Goal: Information Seeking & Learning: Learn about a topic

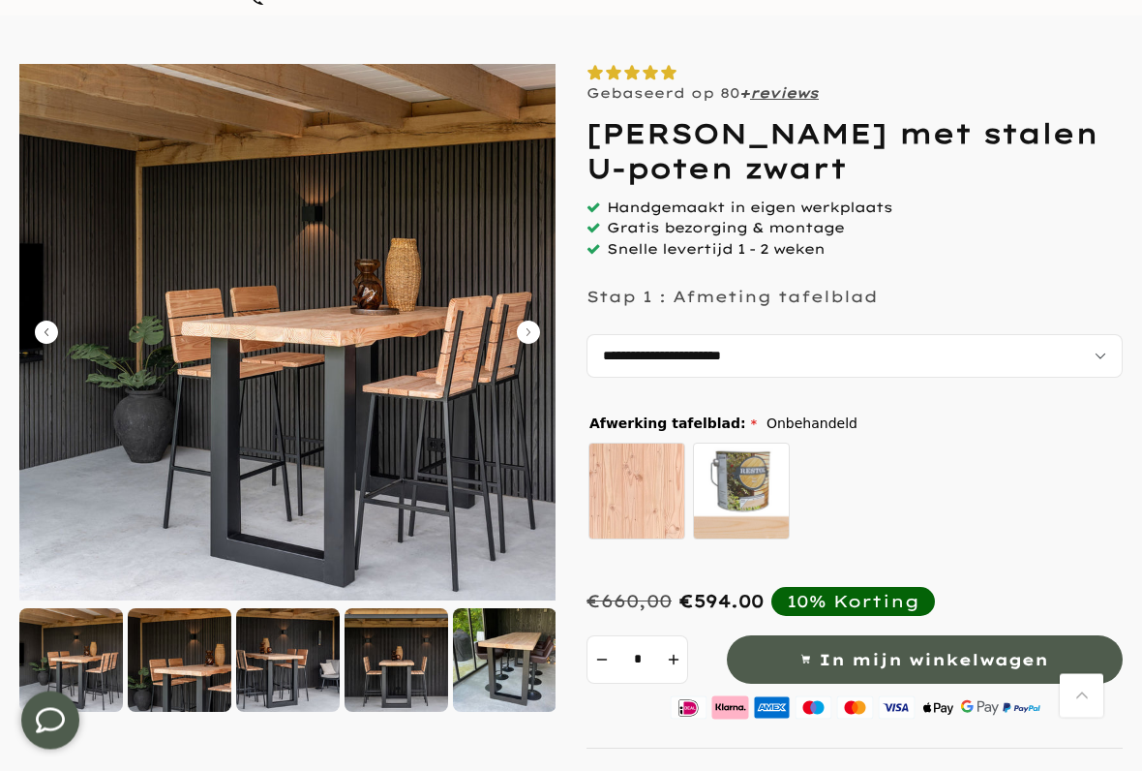
scroll to position [148, 0]
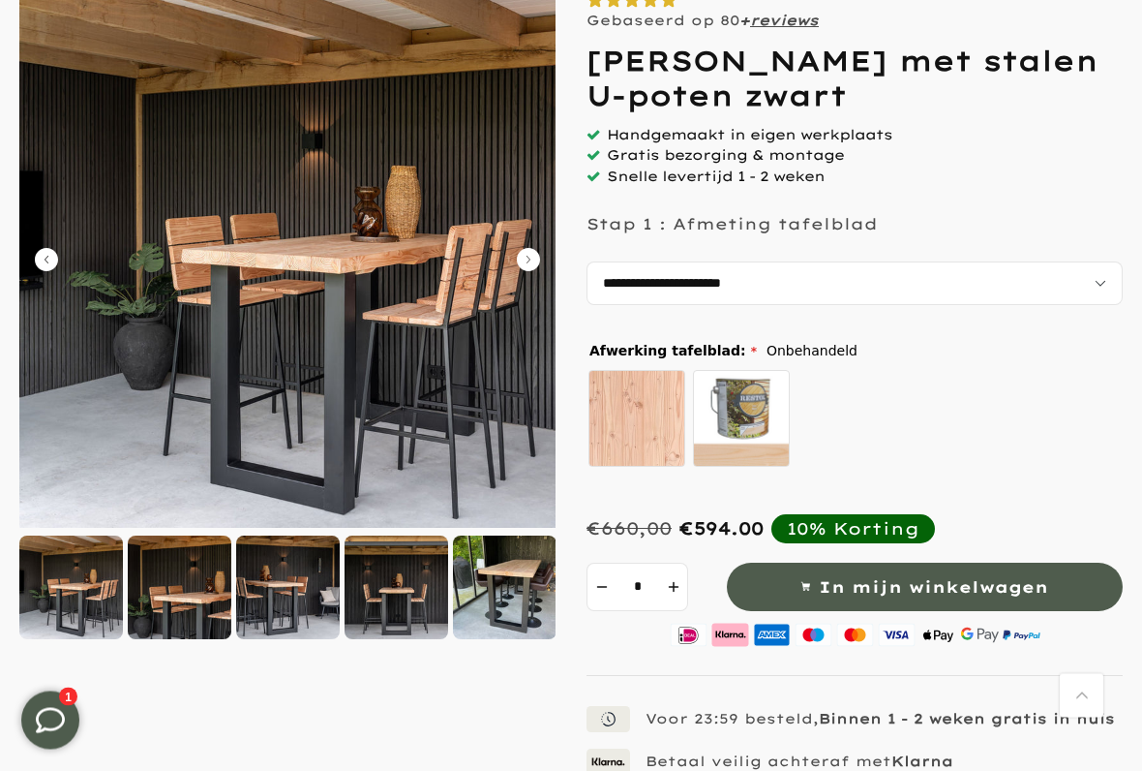
click at [1015, 273] on select "**********" at bounding box center [855, 284] width 536 height 44
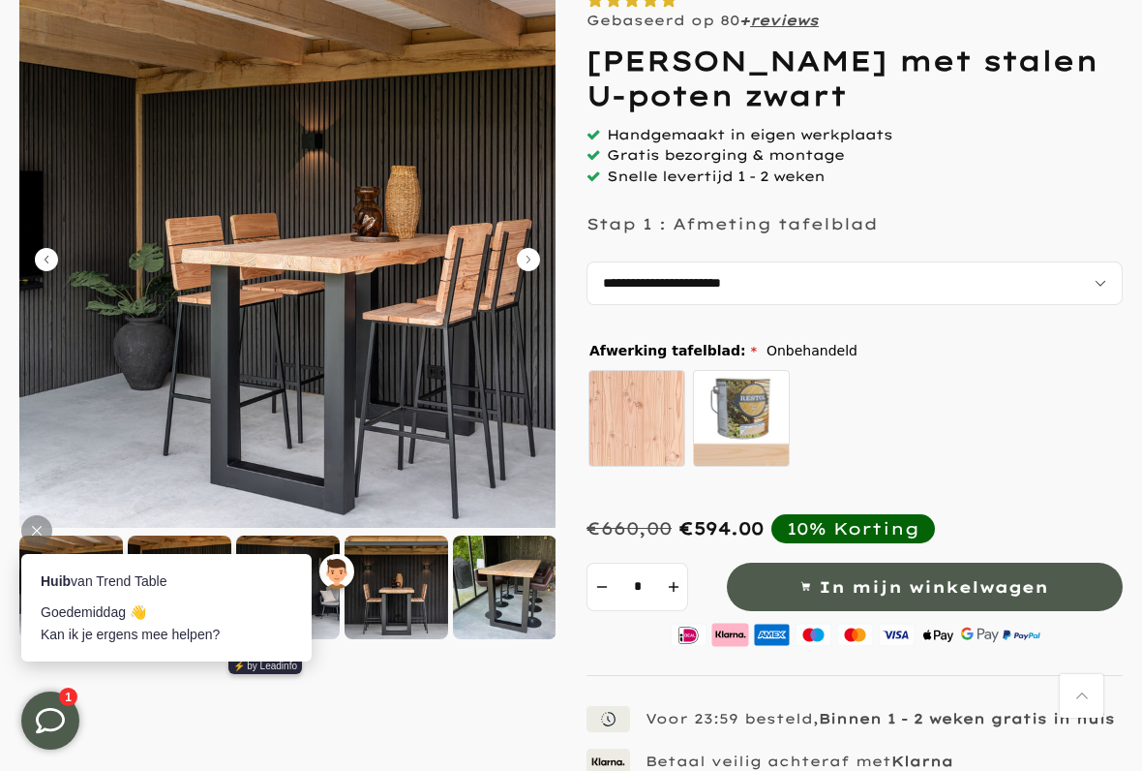
scroll to position [0, 0]
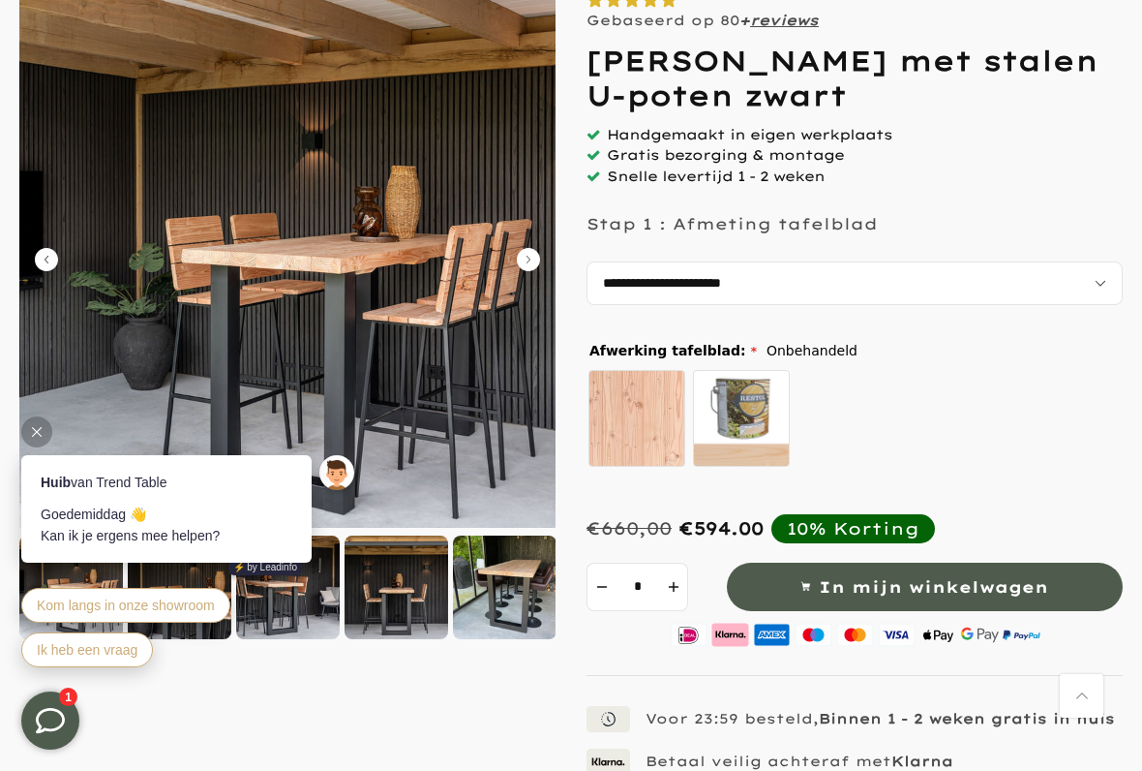
select select "**********"
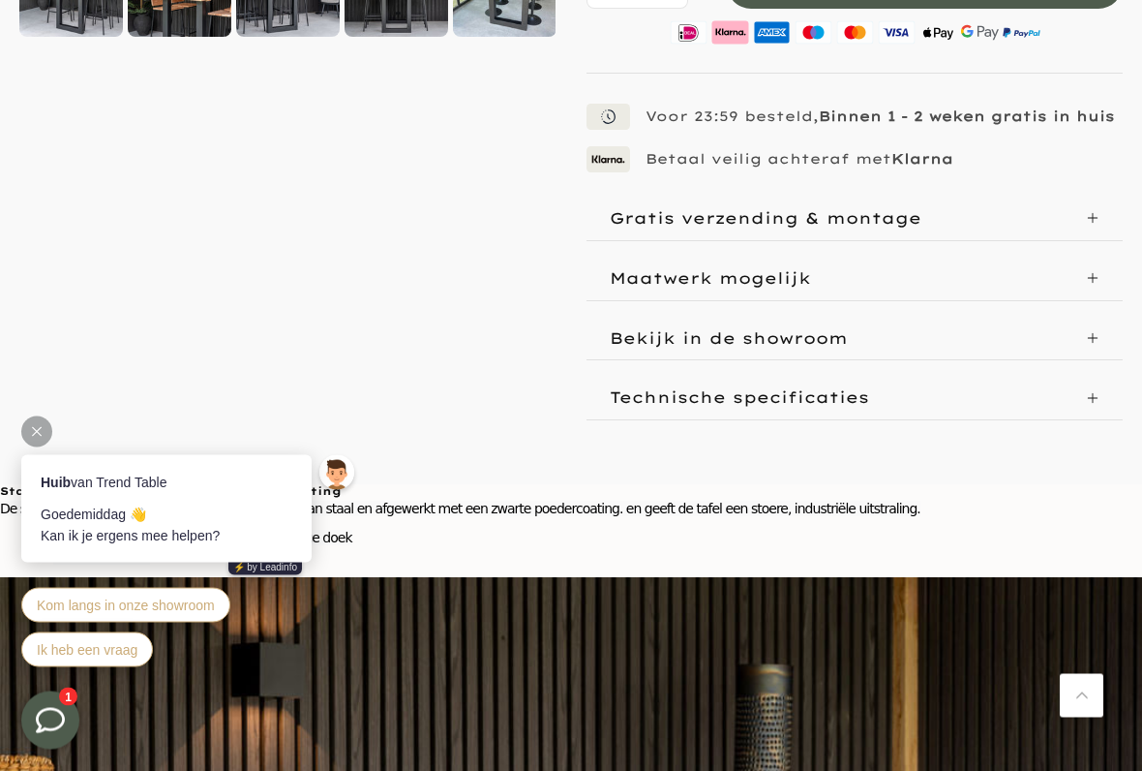
scroll to position [823, 0]
click at [1093, 268] on div "Maatwerk mogelijk" at bounding box center [855, 279] width 536 height 44
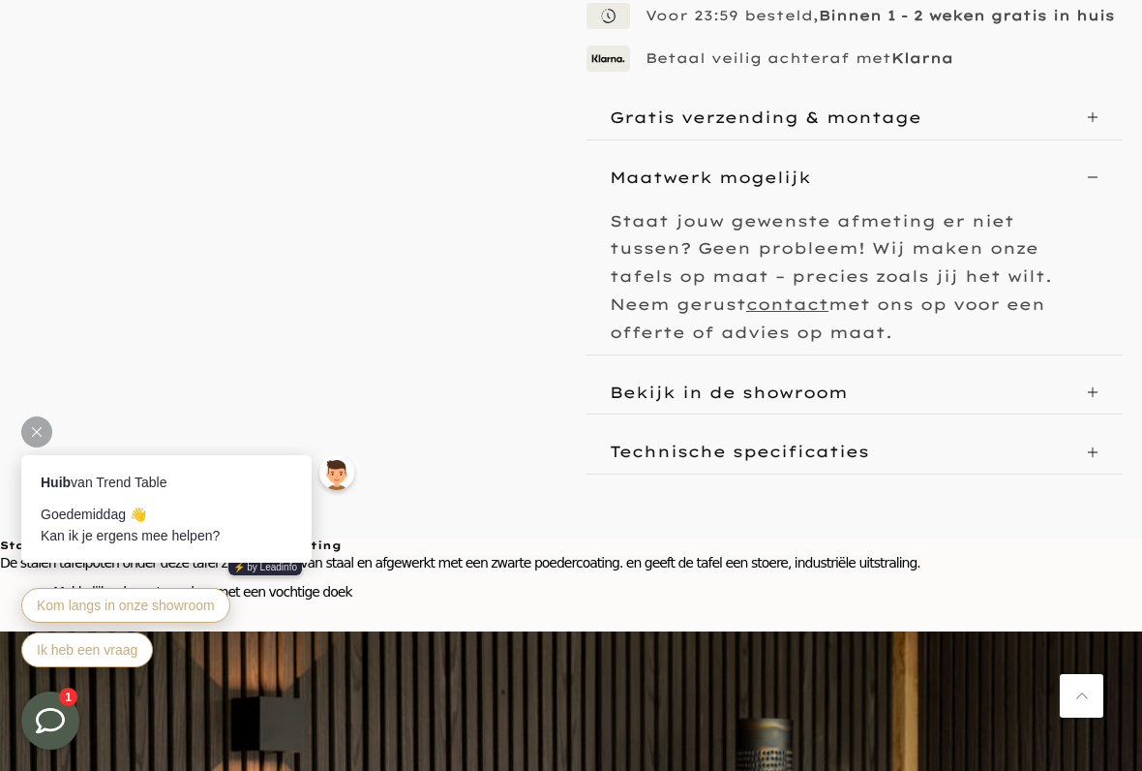
scroll to position [924, 0]
click at [1012, 379] on div "Bekijk in de showroom" at bounding box center [840, 393] width 461 height 28
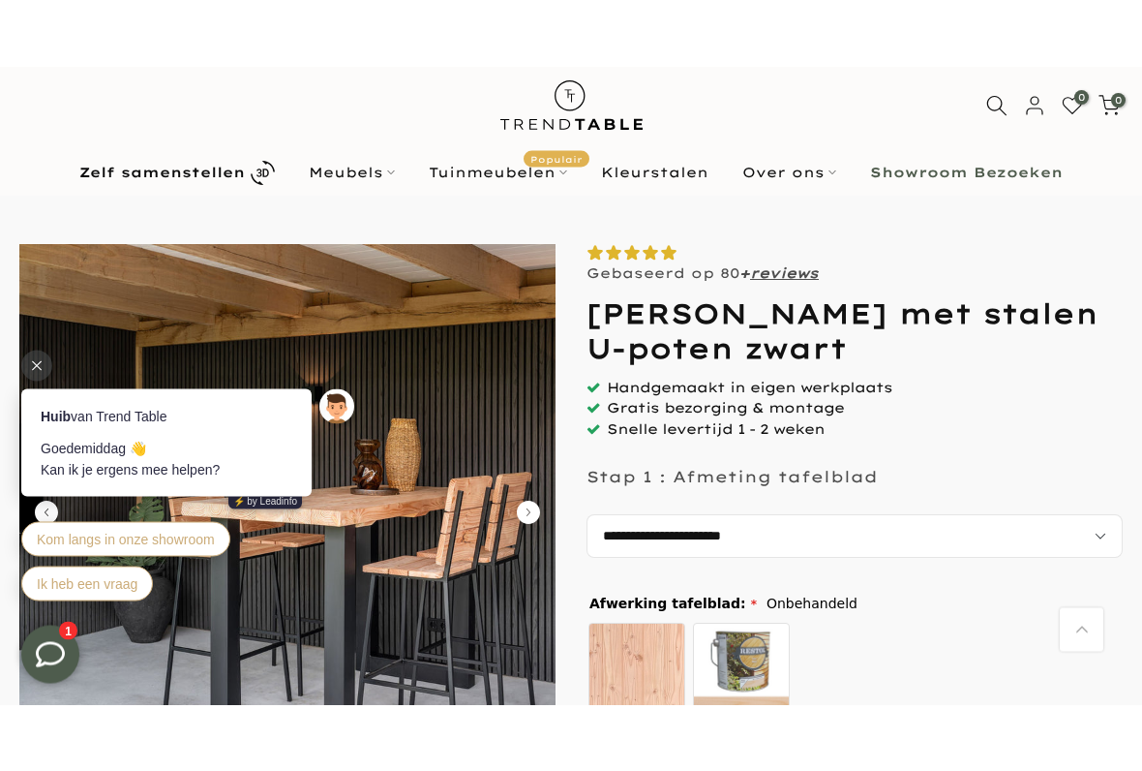
scroll to position [0, 0]
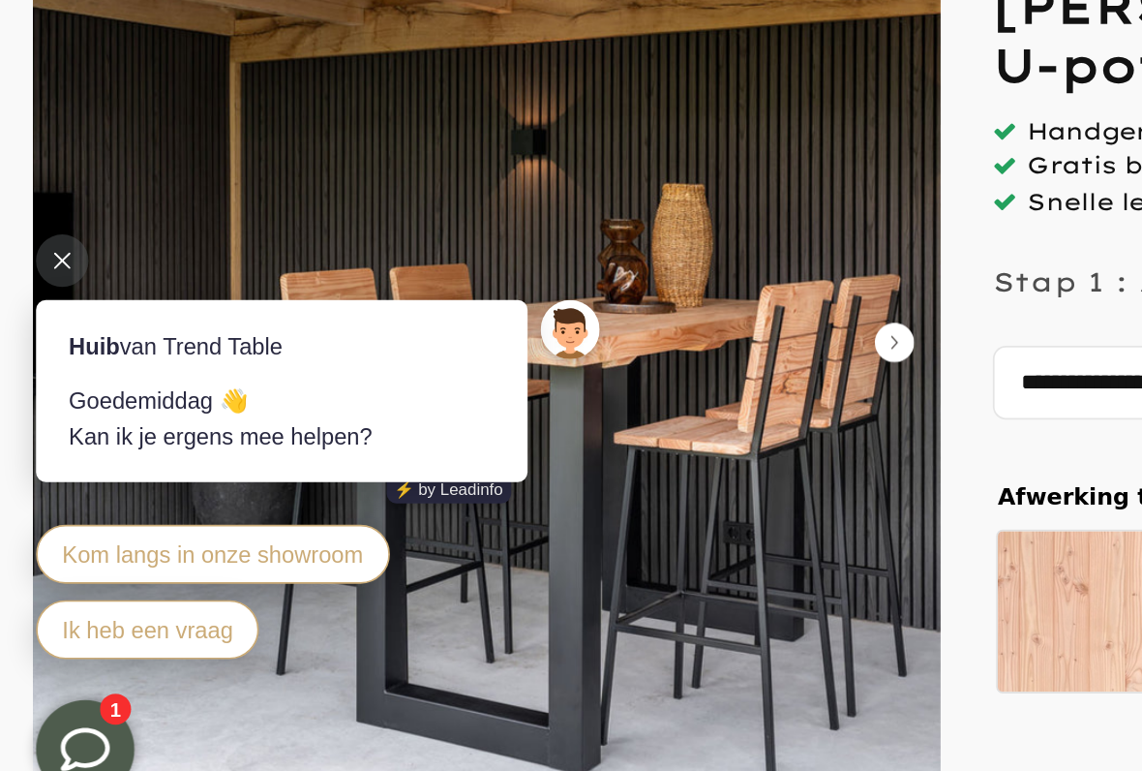
click at [41, 213] on icon at bounding box center [38, 212] width 10 height 10
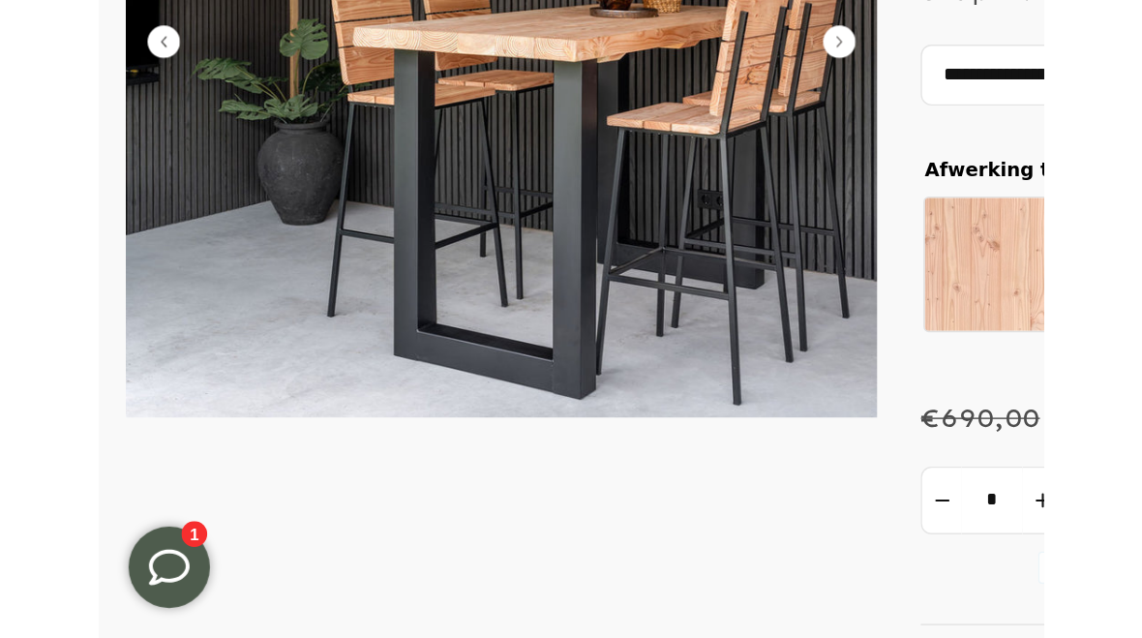
scroll to position [143, 0]
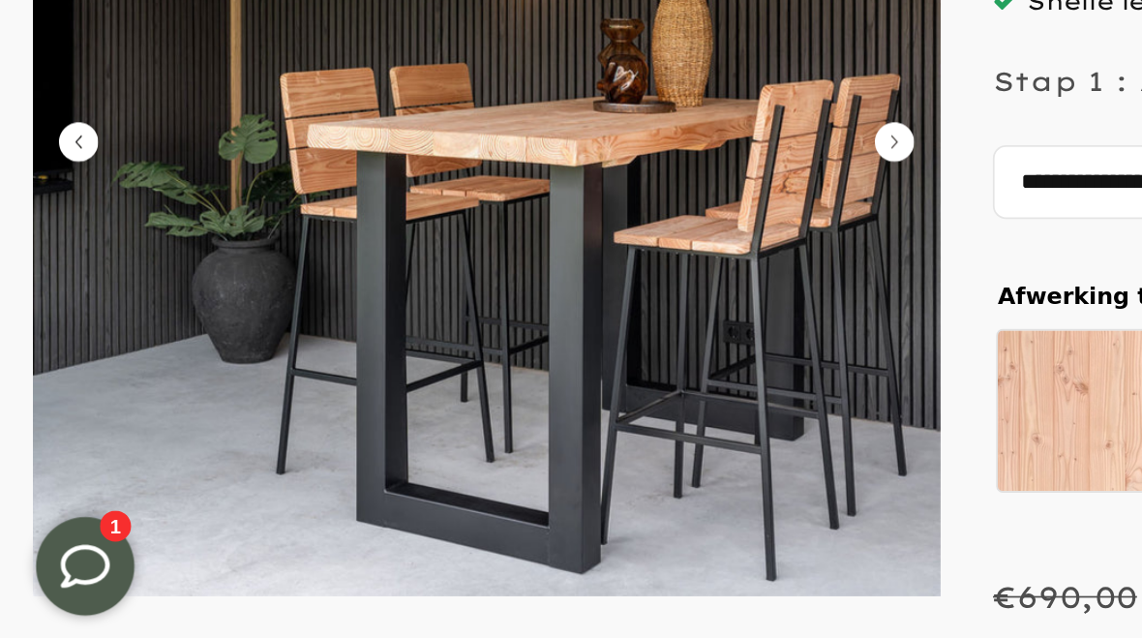
click at [533, 325] on icon "Carousel Next Arrow" at bounding box center [528, 336] width 23 height 23
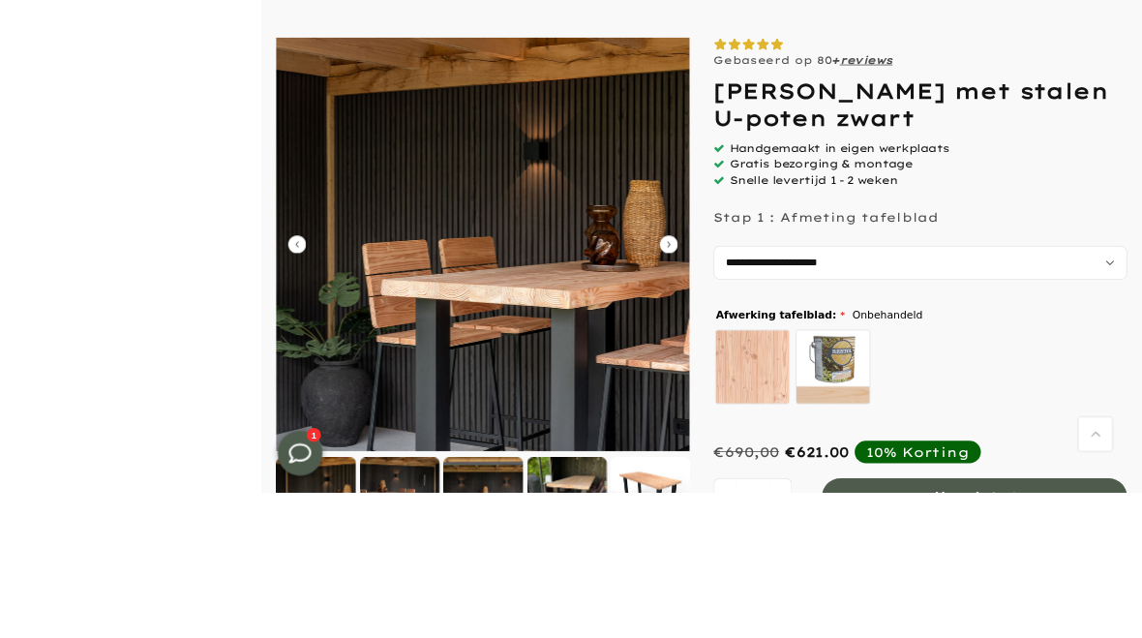
scroll to position [314, 0]
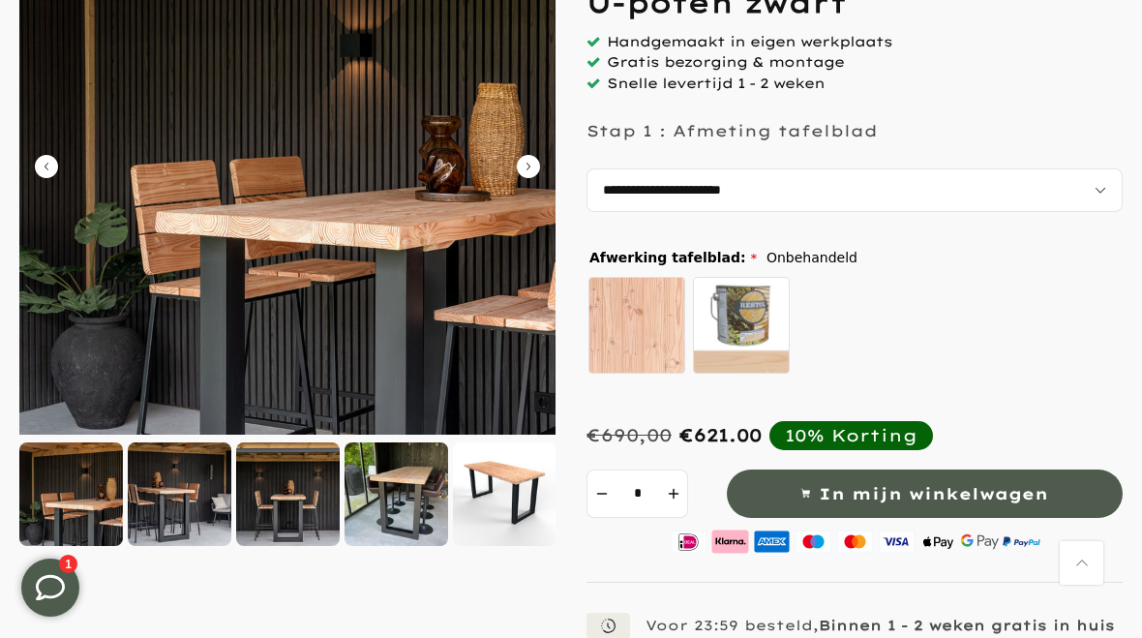
click at [527, 169] on icon "Carousel Next Arrow" at bounding box center [528, 166] width 23 height 23
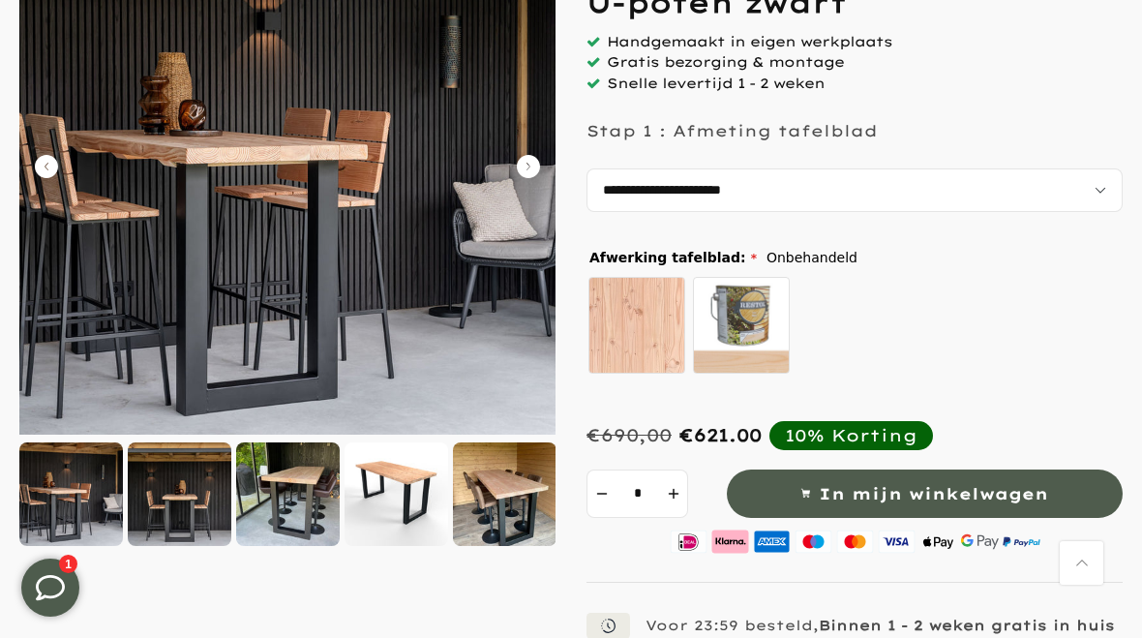
click at [515, 149] on img at bounding box center [287, 166] width 536 height 536
click at [517, 162] on icon "Carousel Next Arrow" at bounding box center [528, 166] width 23 height 23
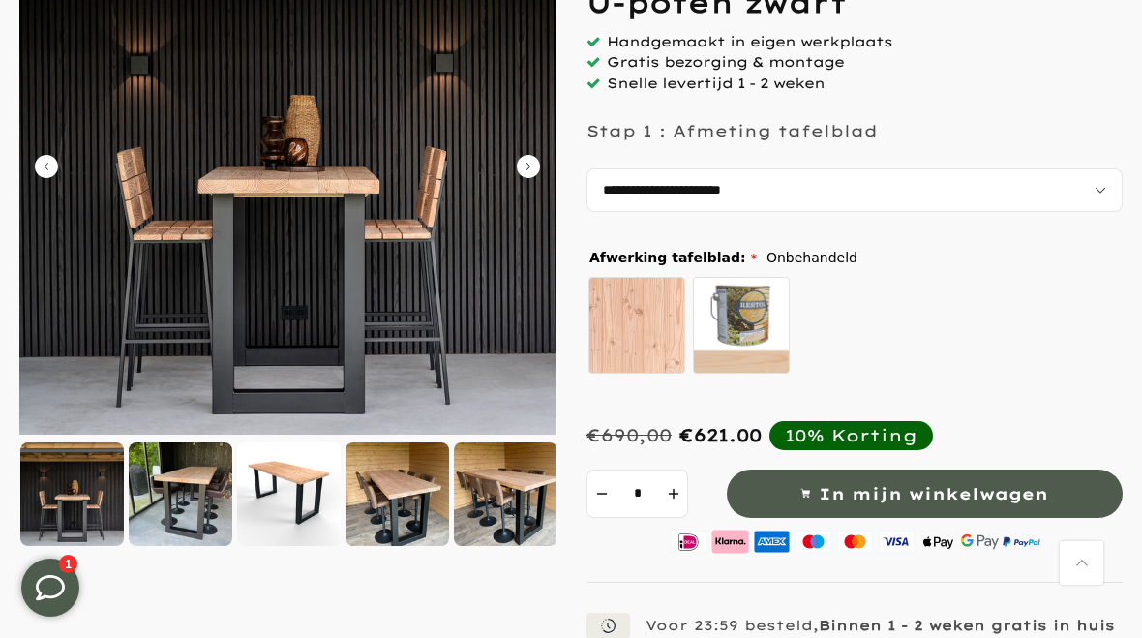
click at [507, 184] on img at bounding box center [287, 166] width 536 height 536
click at [522, 171] on icon "Carousel Next Arrow" at bounding box center [528, 166] width 23 height 23
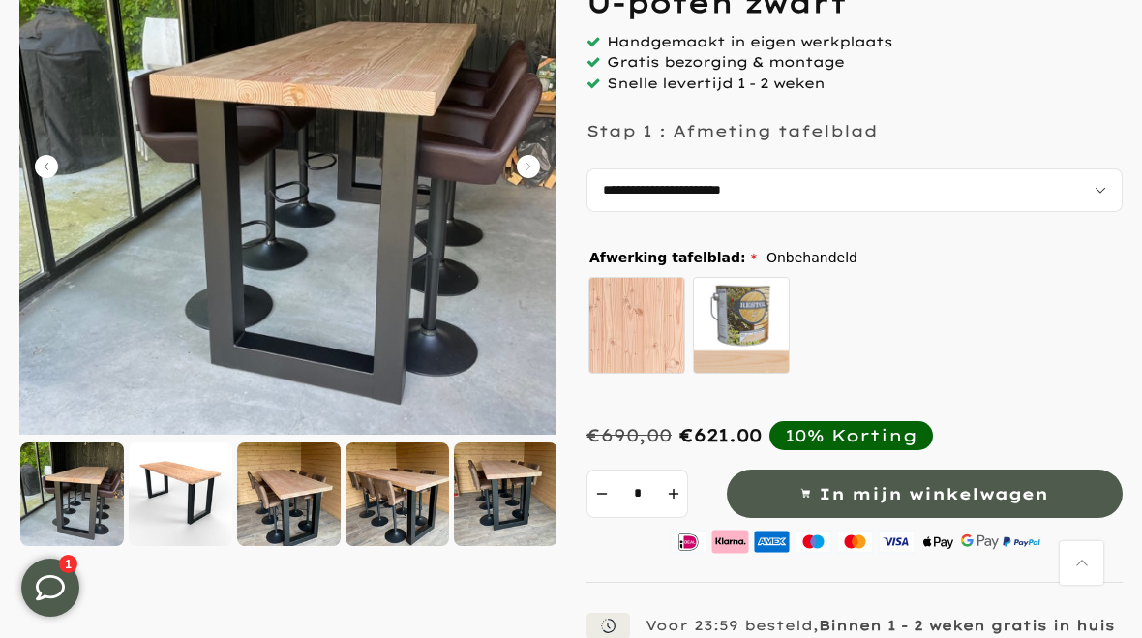
click at [527, 169] on icon "Carousel Next Arrow" at bounding box center [528, 166] width 23 height 23
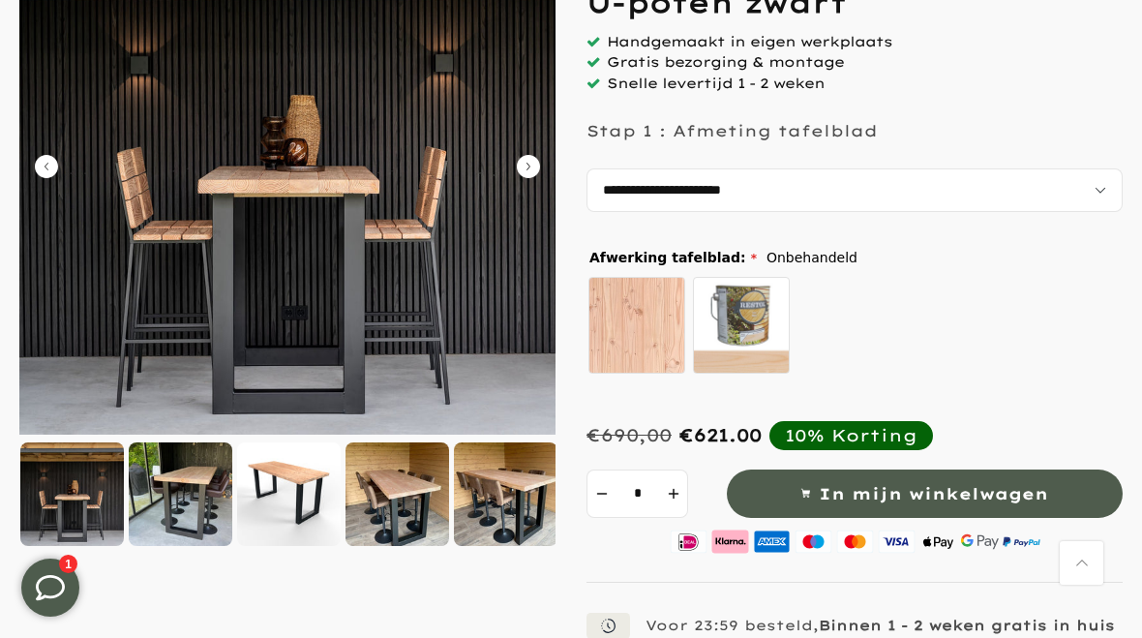
click at [535, 162] on icon "Carousel Next Arrow" at bounding box center [528, 166] width 23 height 23
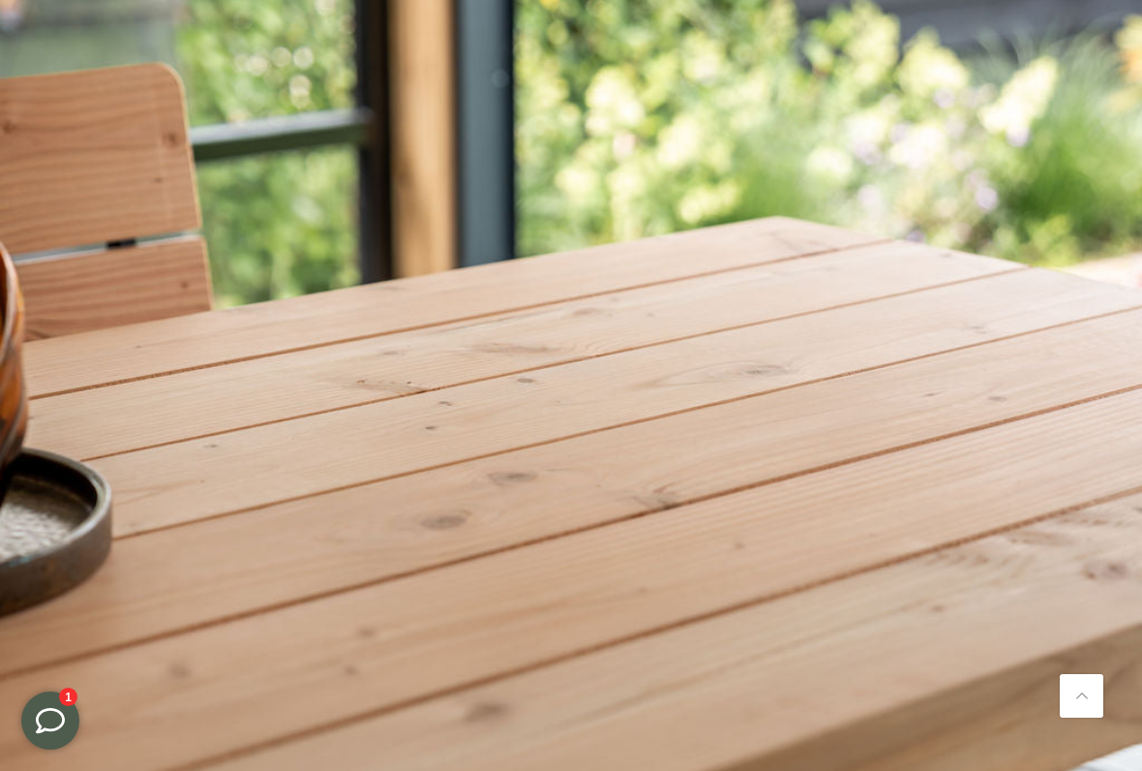
scroll to position [4112, 0]
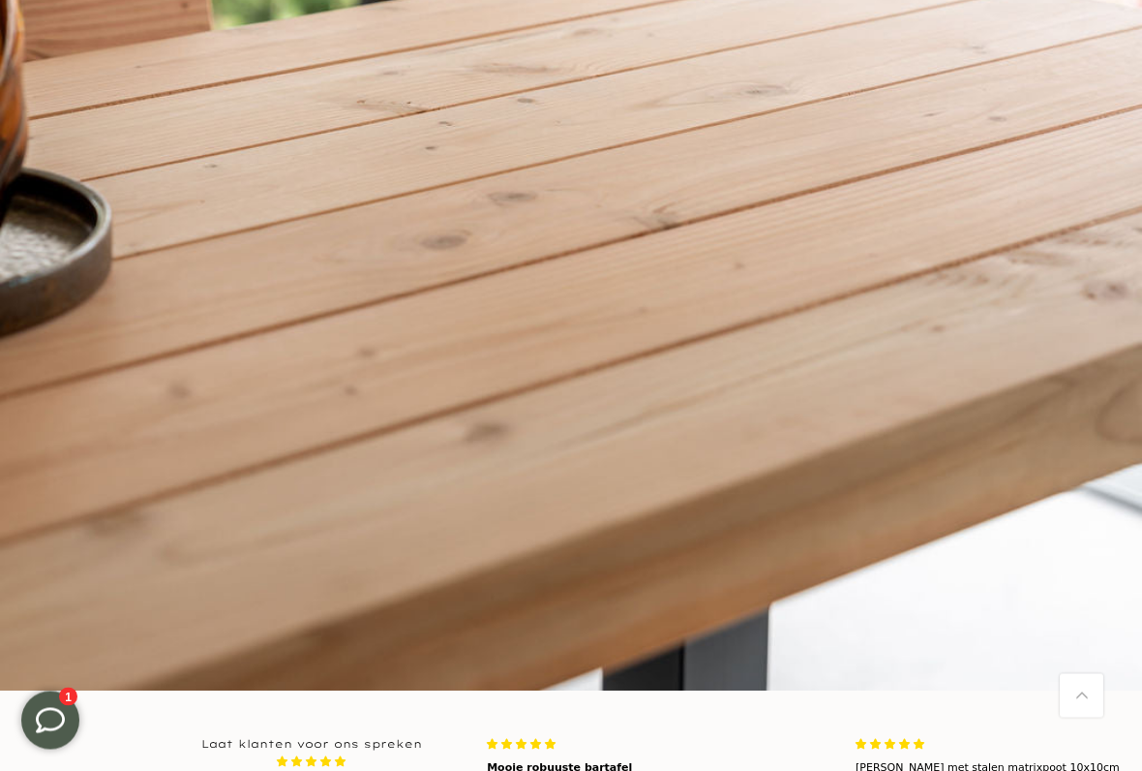
scroll to position [4401, 0]
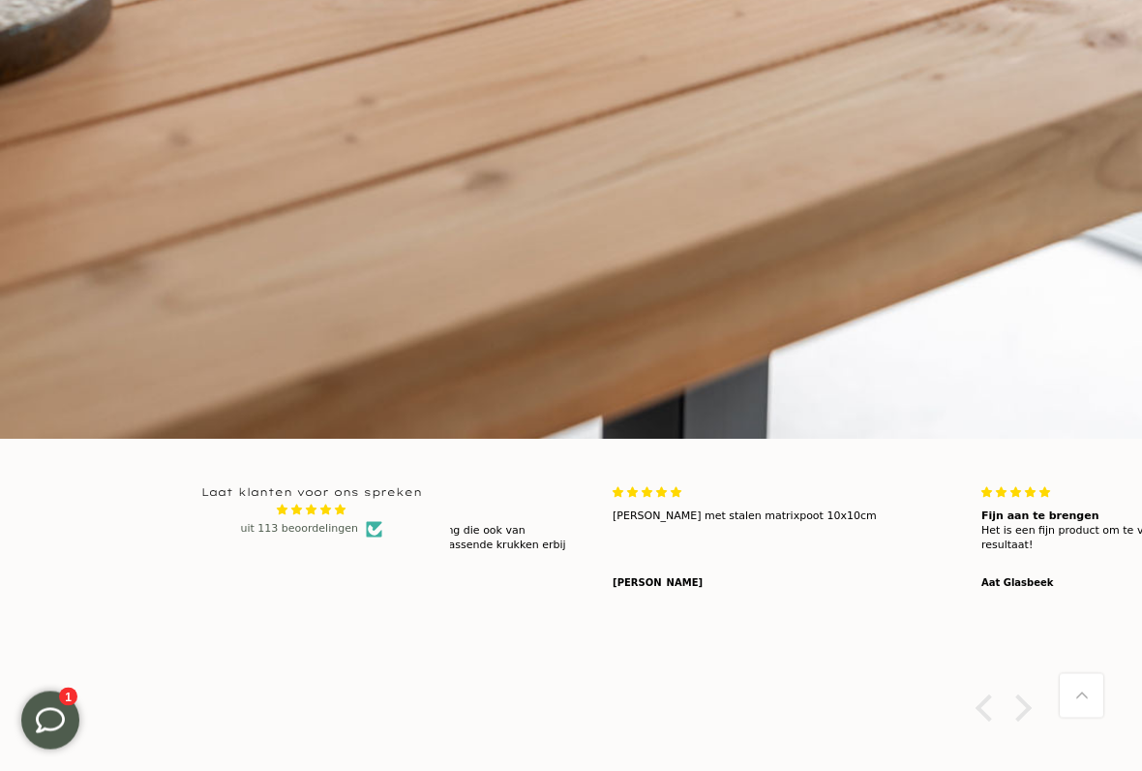
scroll to position [4704, 0]
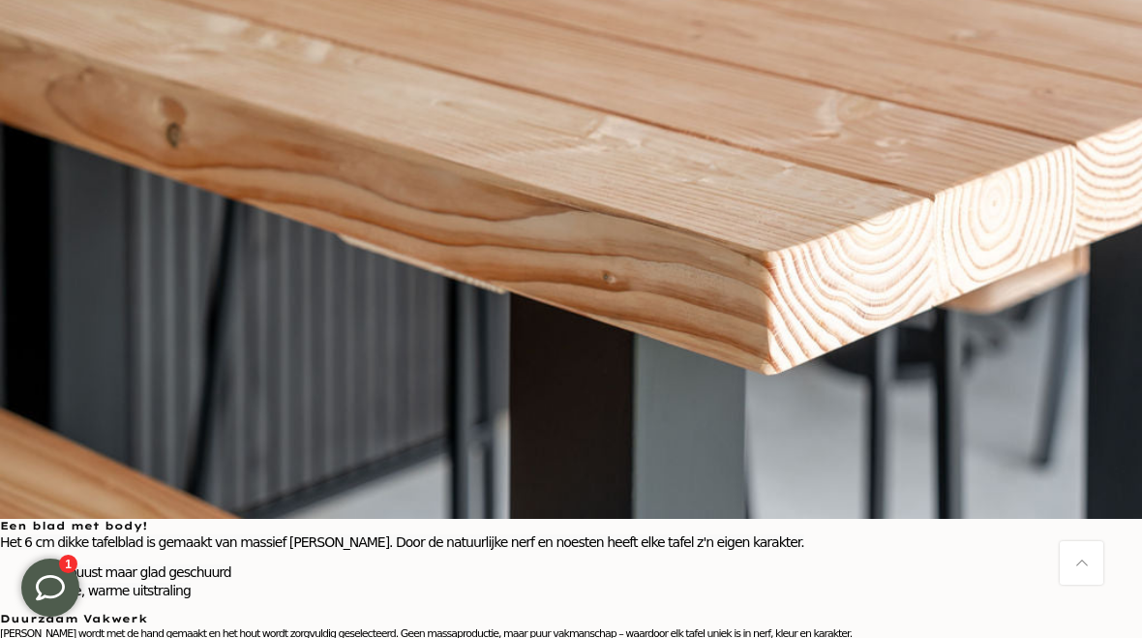
scroll to position [3226, 0]
